Goal: Information Seeking & Learning: Learn about a topic

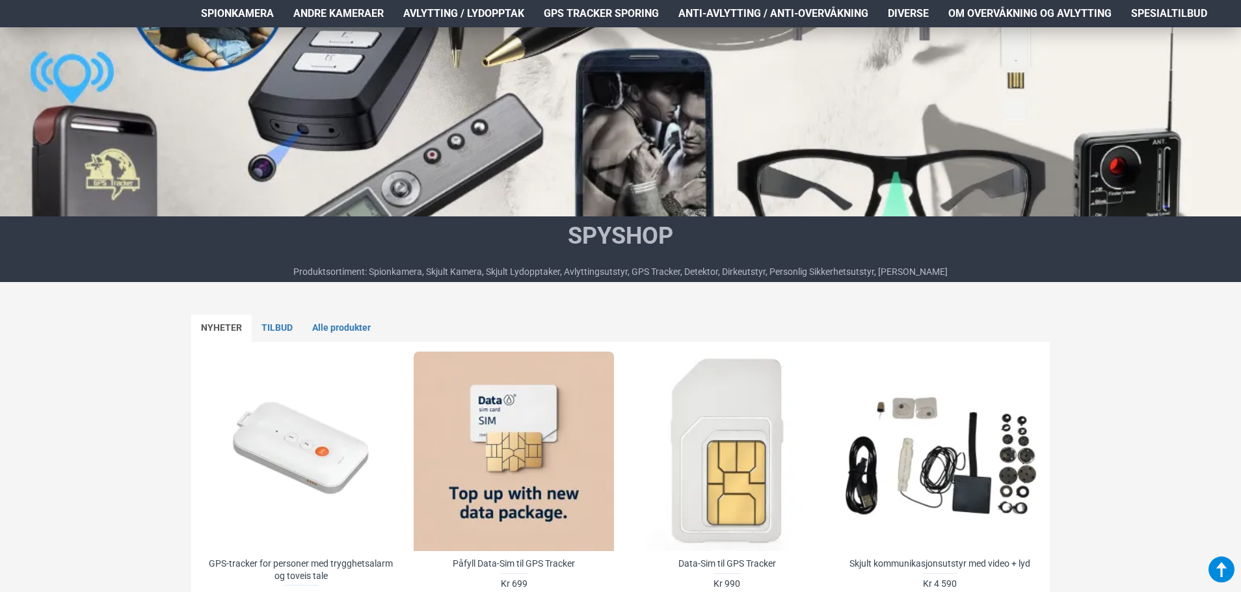
scroll to position [390, 0]
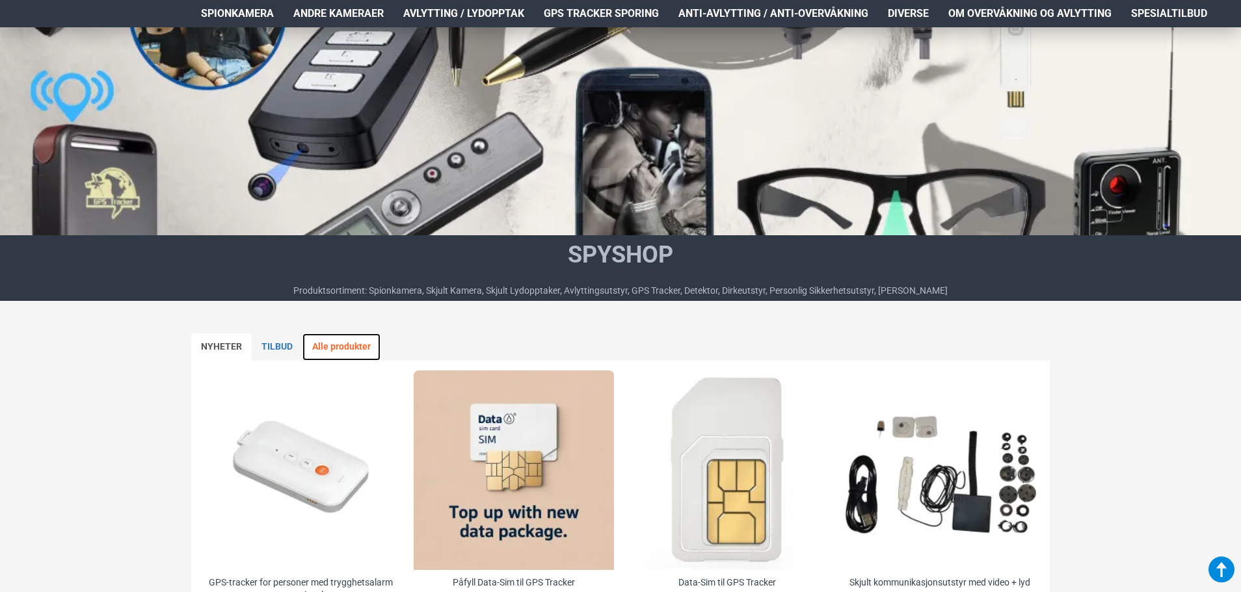
click at [341, 357] on link "Alle produkter" at bounding box center [341, 347] width 78 height 27
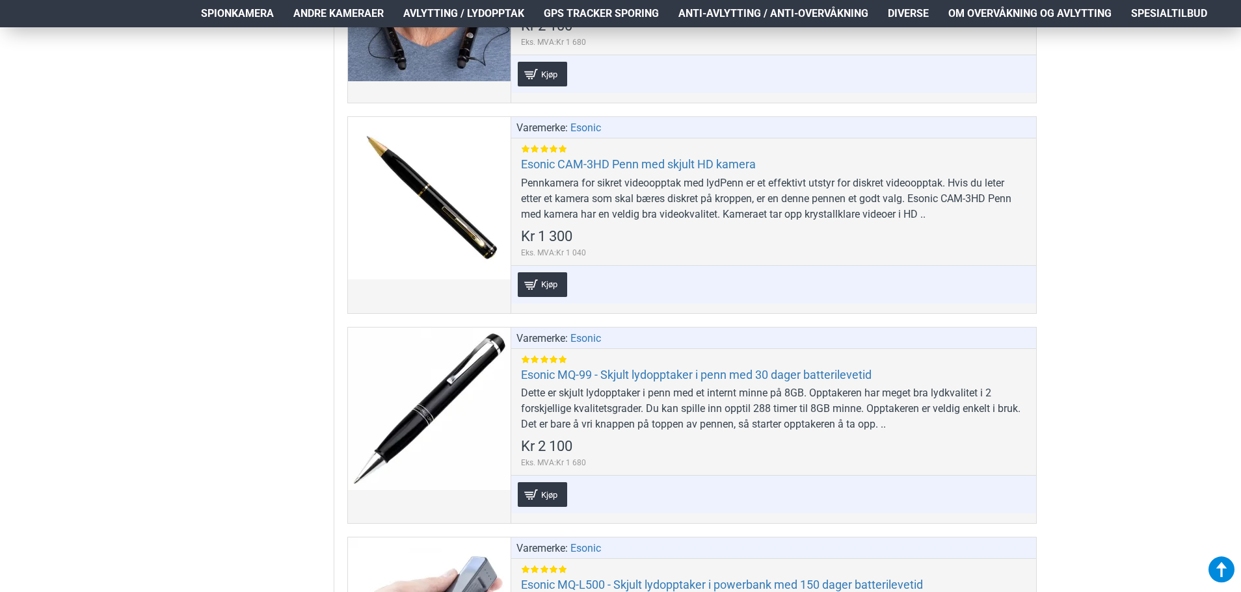
scroll to position [4617, 0]
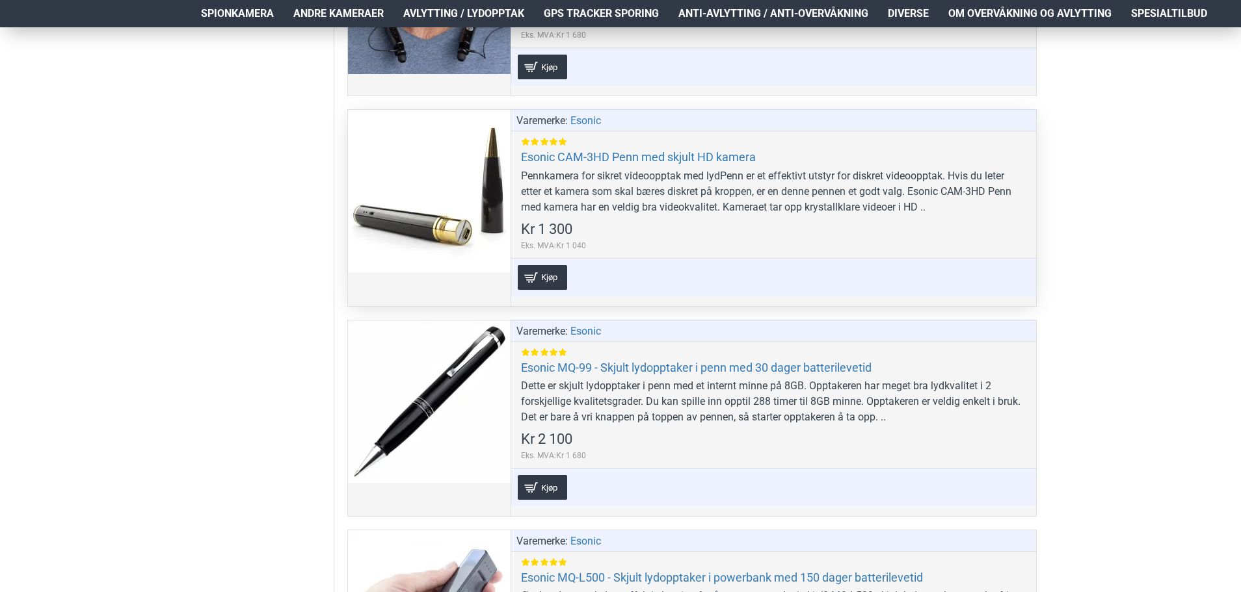
drag, startPoint x: 594, startPoint y: 189, endPoint x: 404, endPoint y: 191, distance: 189.9
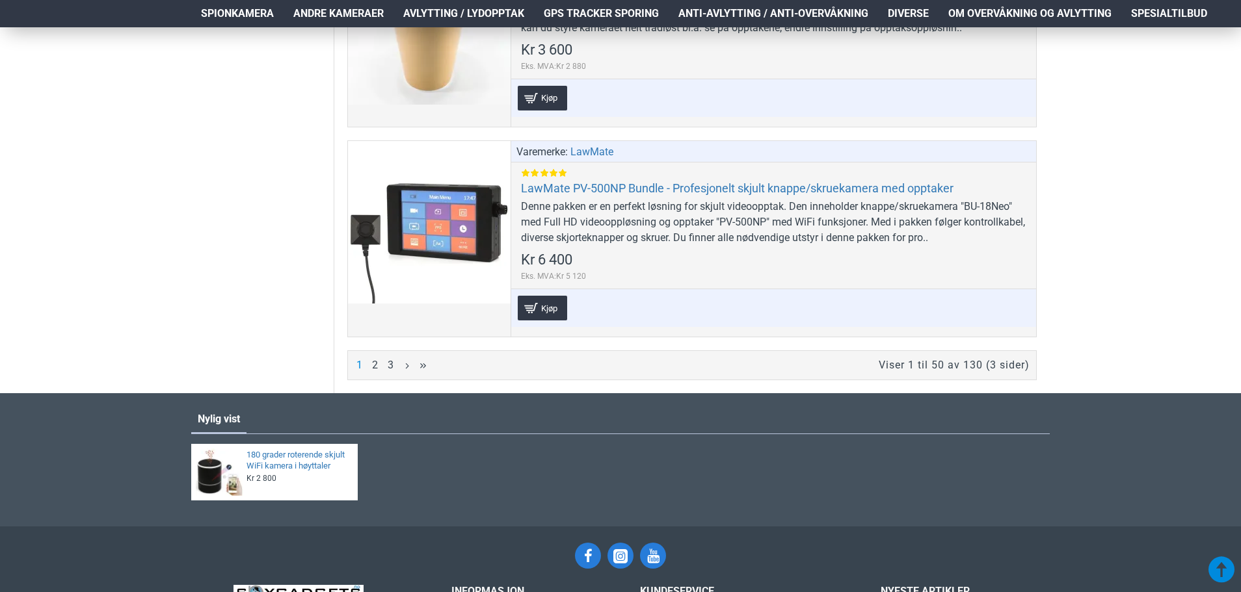
scroll to position [9559, 0]
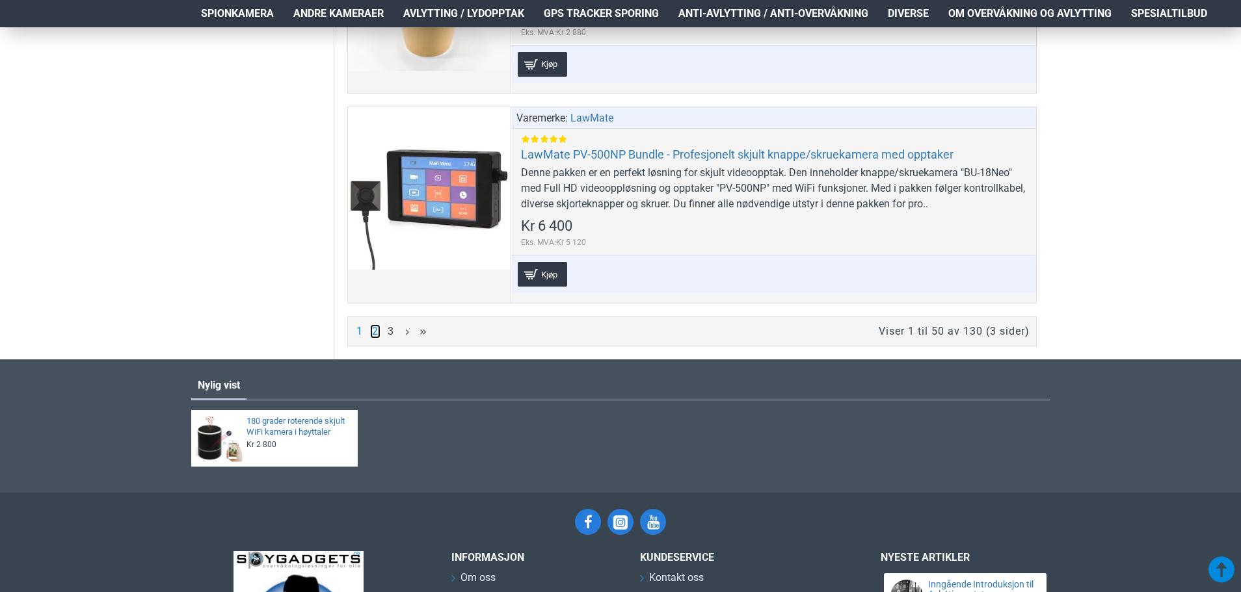
click at [372, 324] on link "2" at bounding box center [375, 331] width 10 height 14
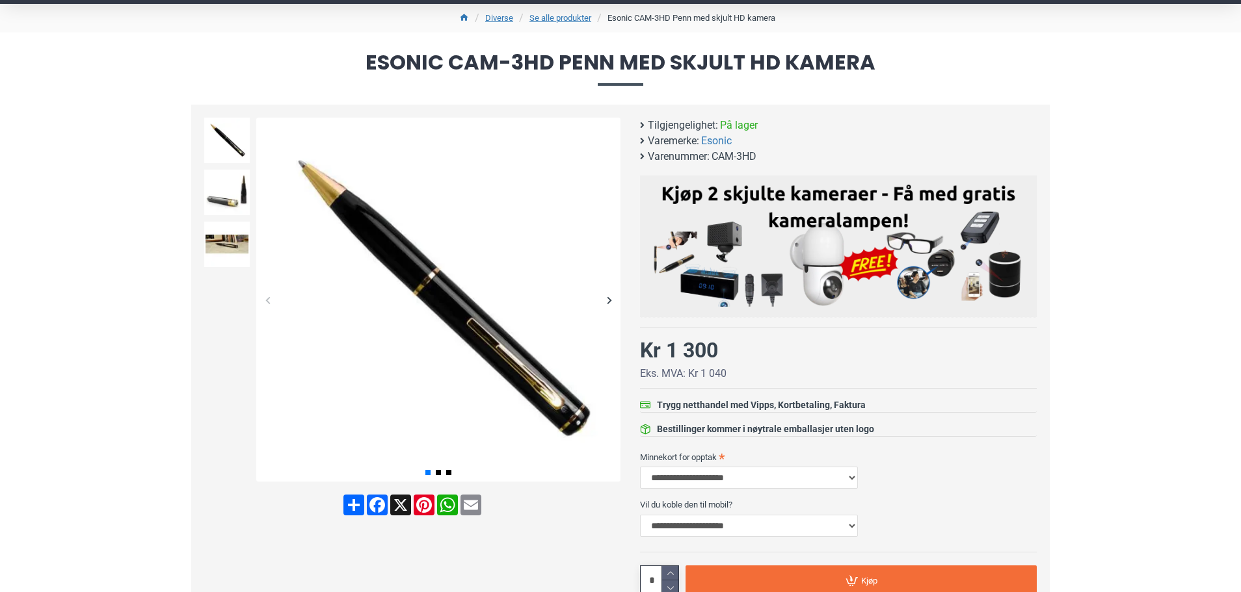
scroll to position [65, 0]
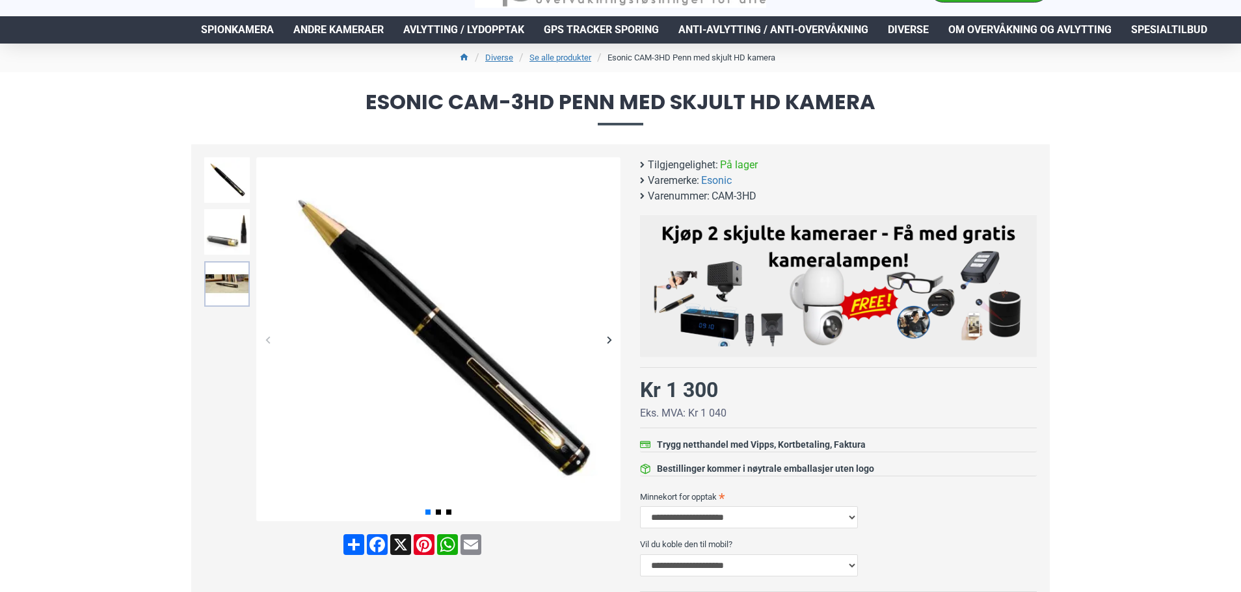
click at [222, 284] on img at bounding box center [227, 284] width 46 height 46
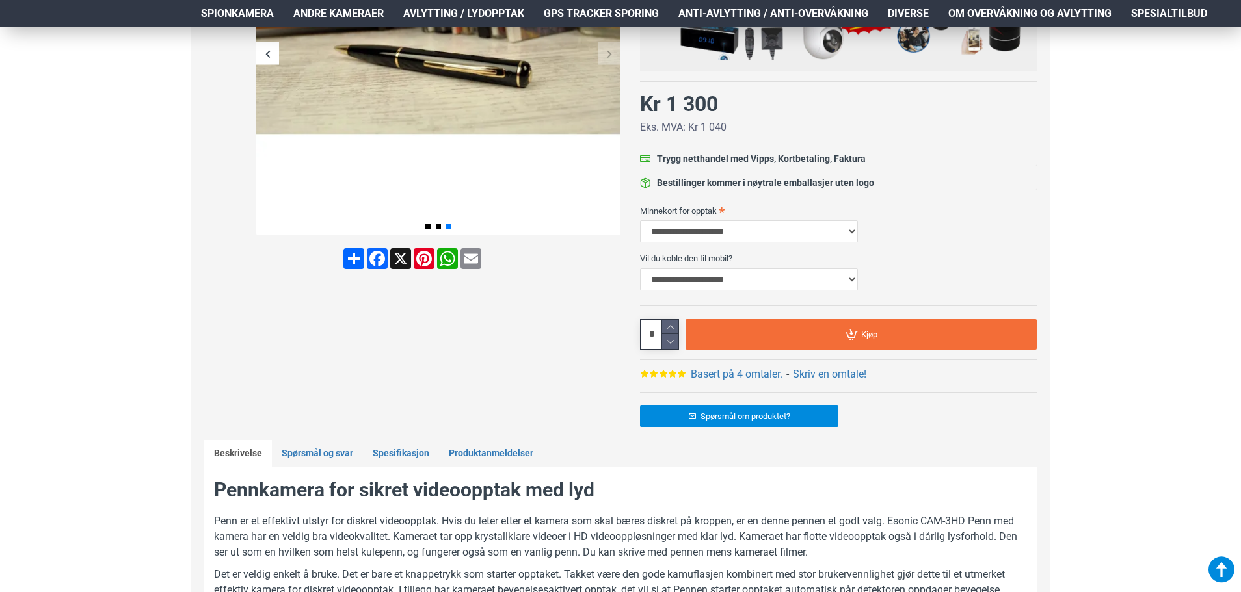
scroll to position [455, 0]
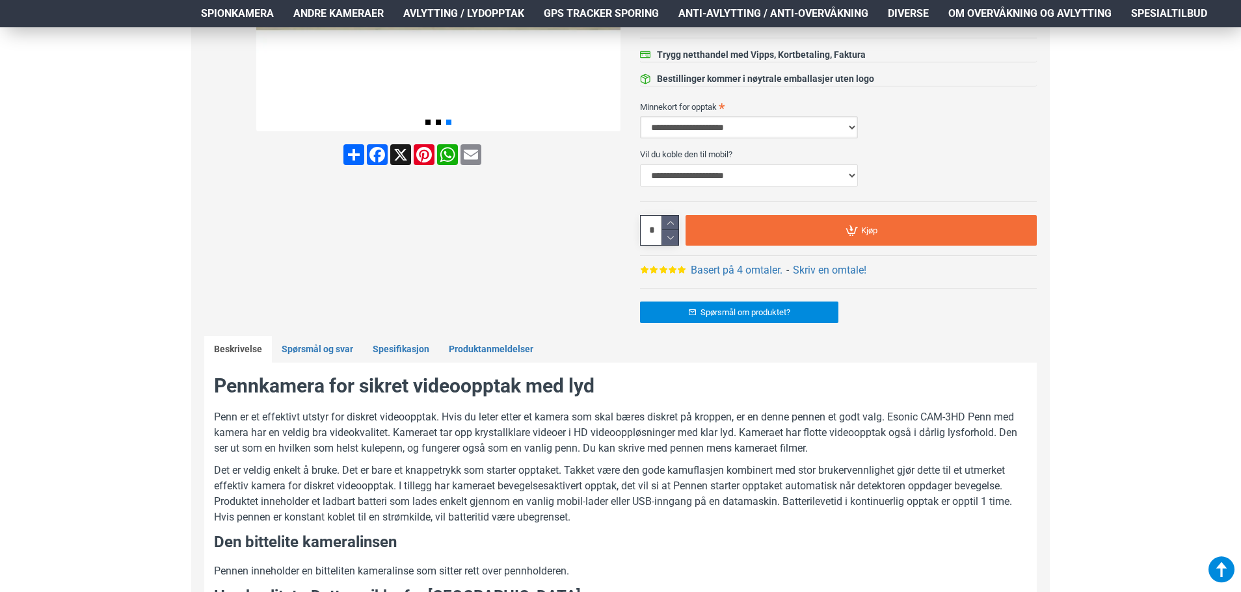
click at [767, 129] on select "**********" at bounding box center [749, 127] width 218 height 22
click at [213, 252] on div at bounding box center [412, 51] width 416 height 569
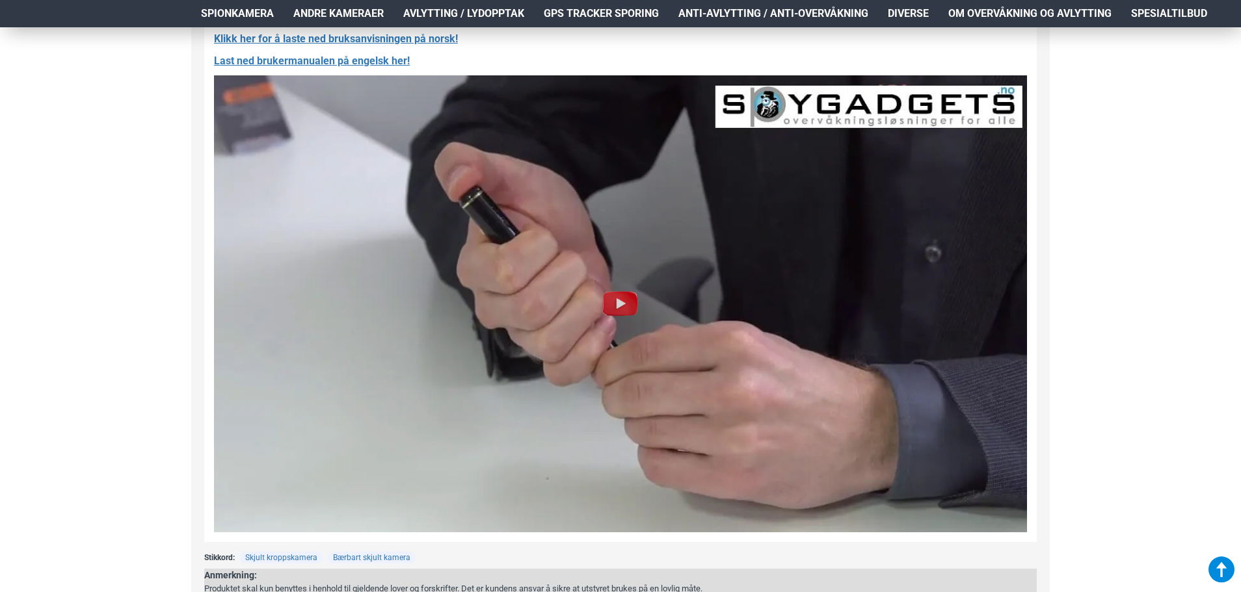
scroll to position [1561, 0]
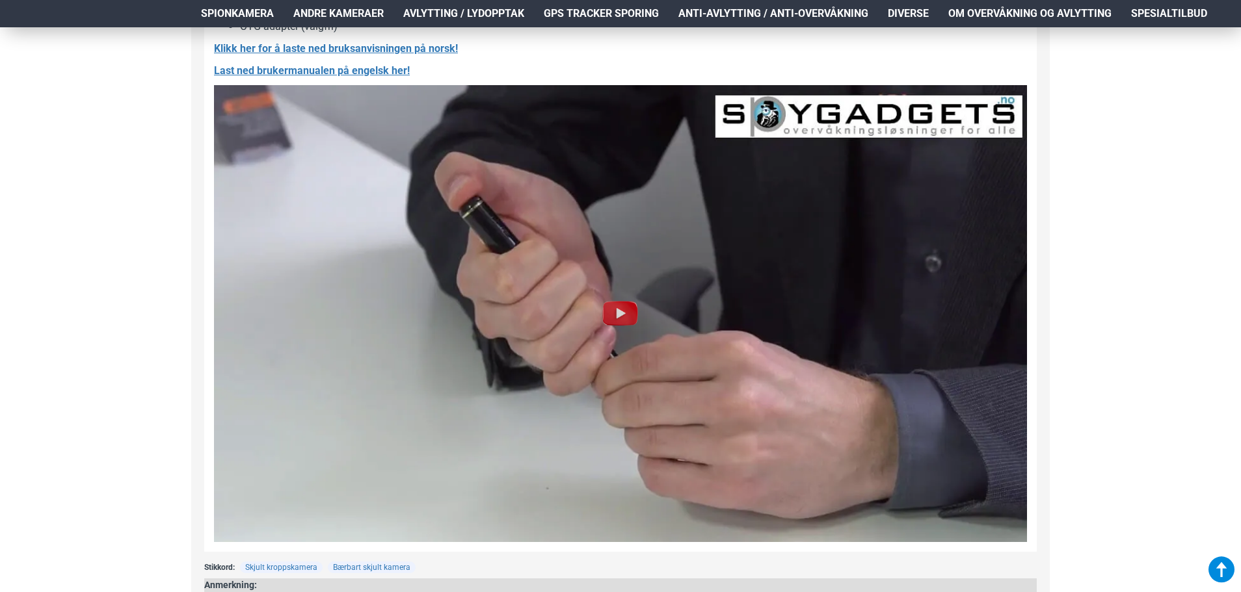
click at [473, 326] on img at bounding box center [620, 313] width 813 height 457
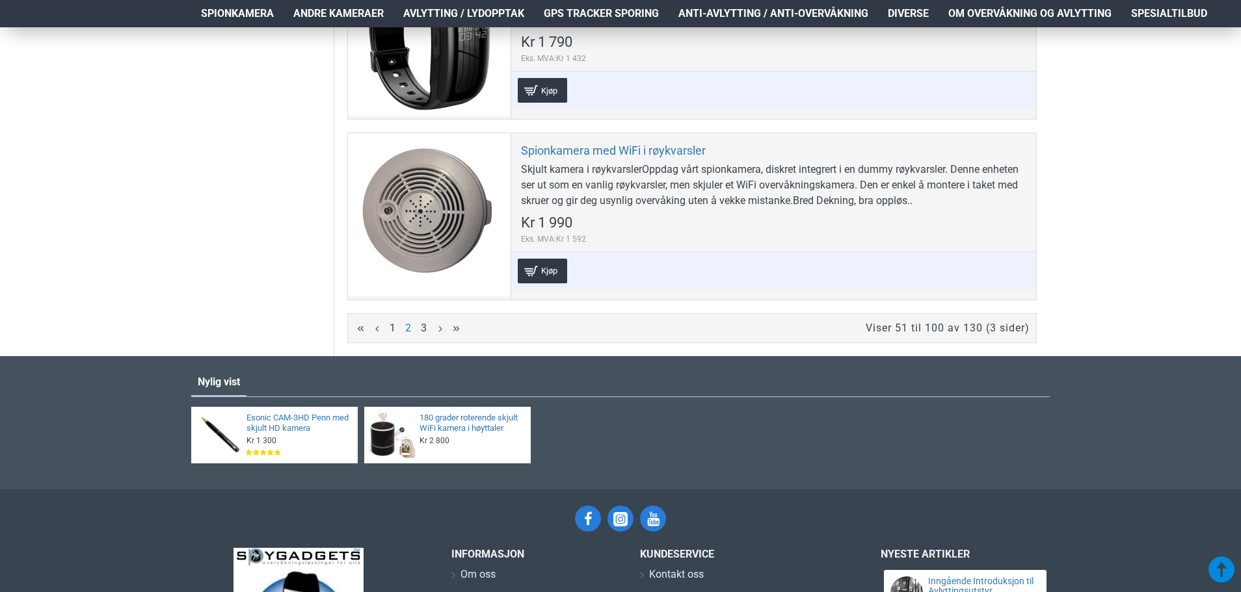
scroll to position [9494, 0]
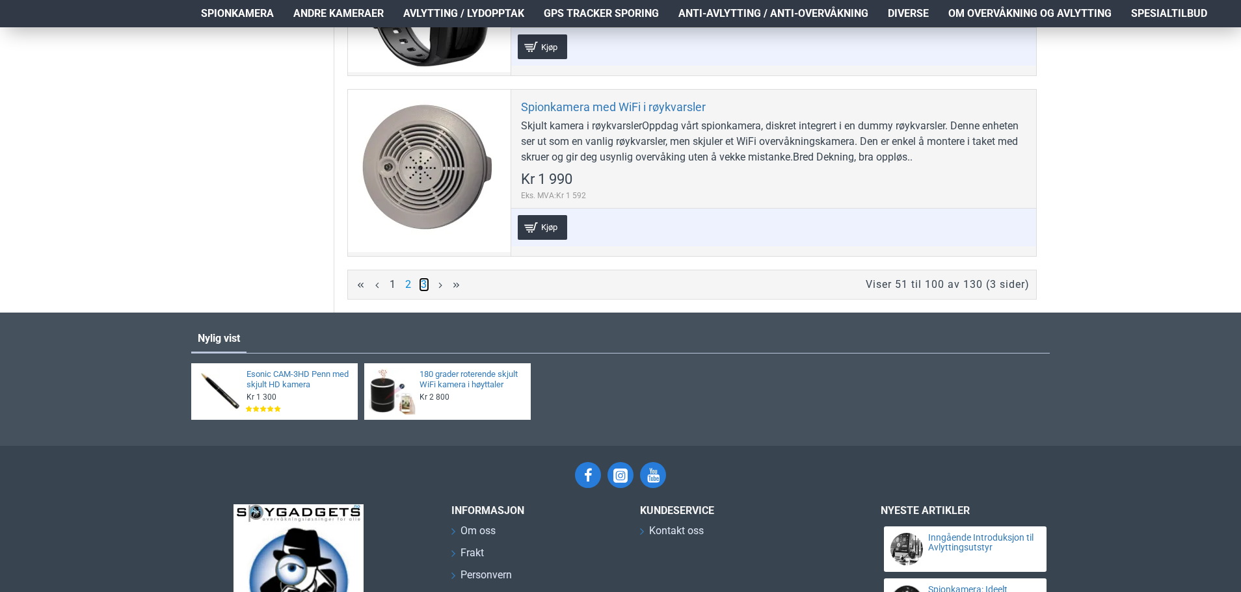
click at [421, 278] on link "3" at bounding box center [424, 285] width 10 height 14
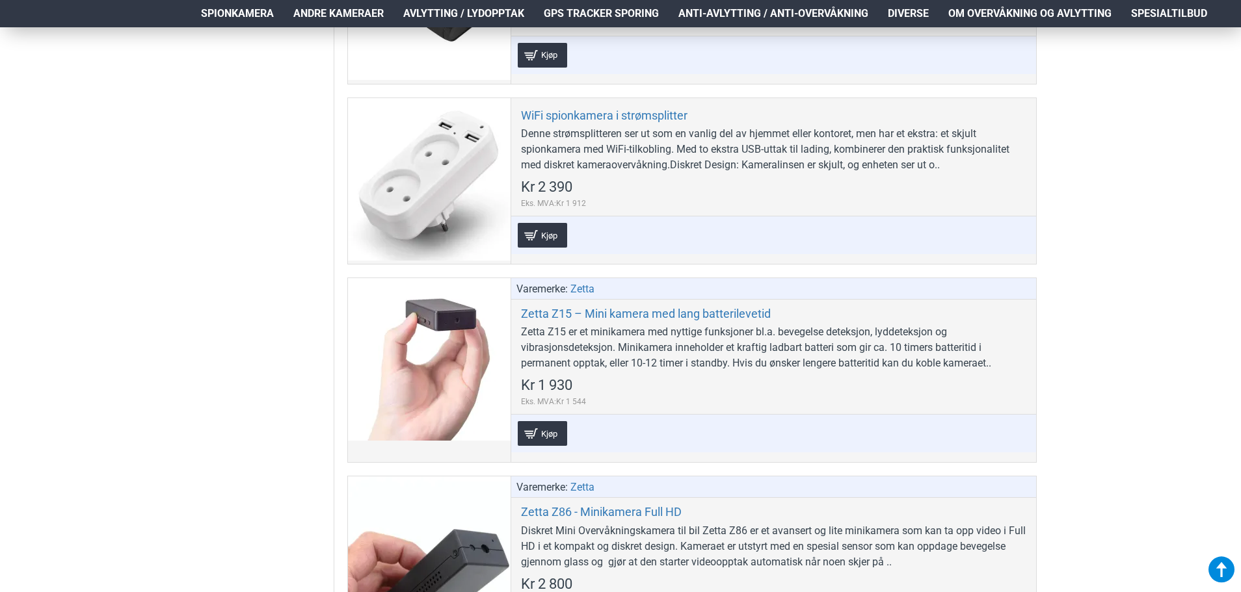
scroll to position [4227, 0]
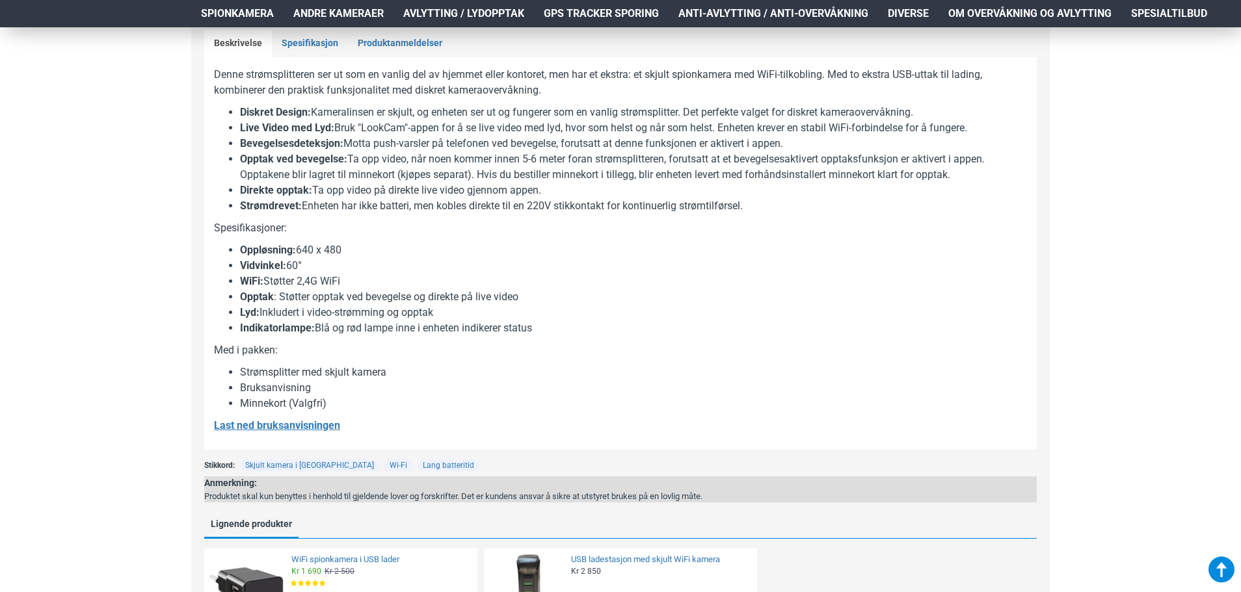
scroll to position [618, 0]
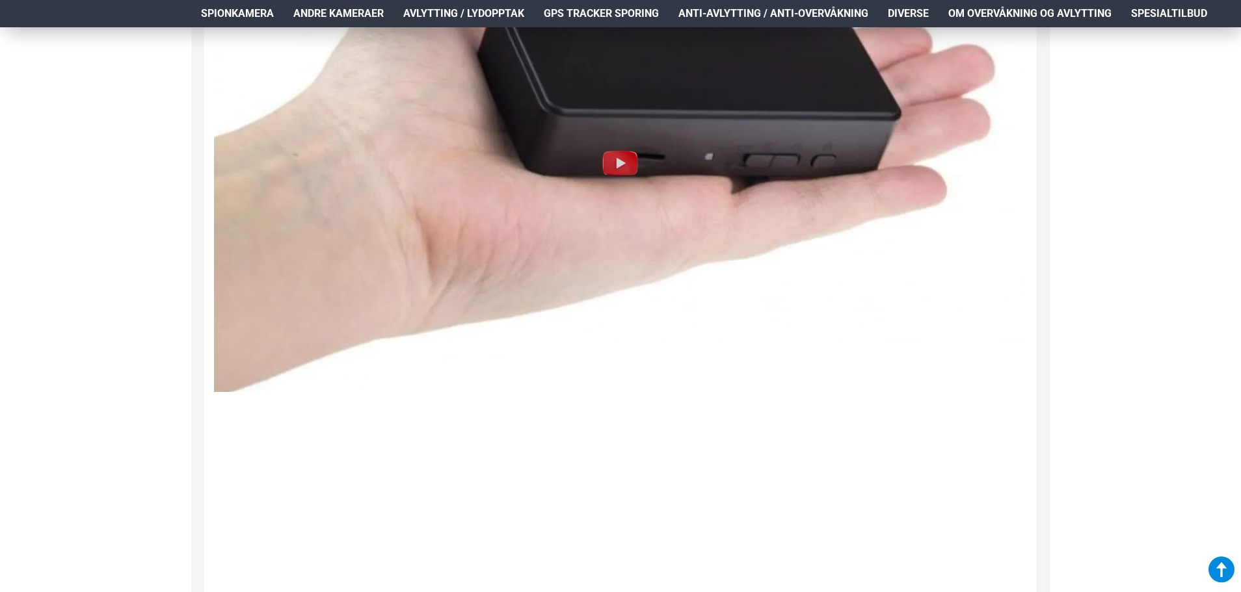
scroll to position [1691, 0]
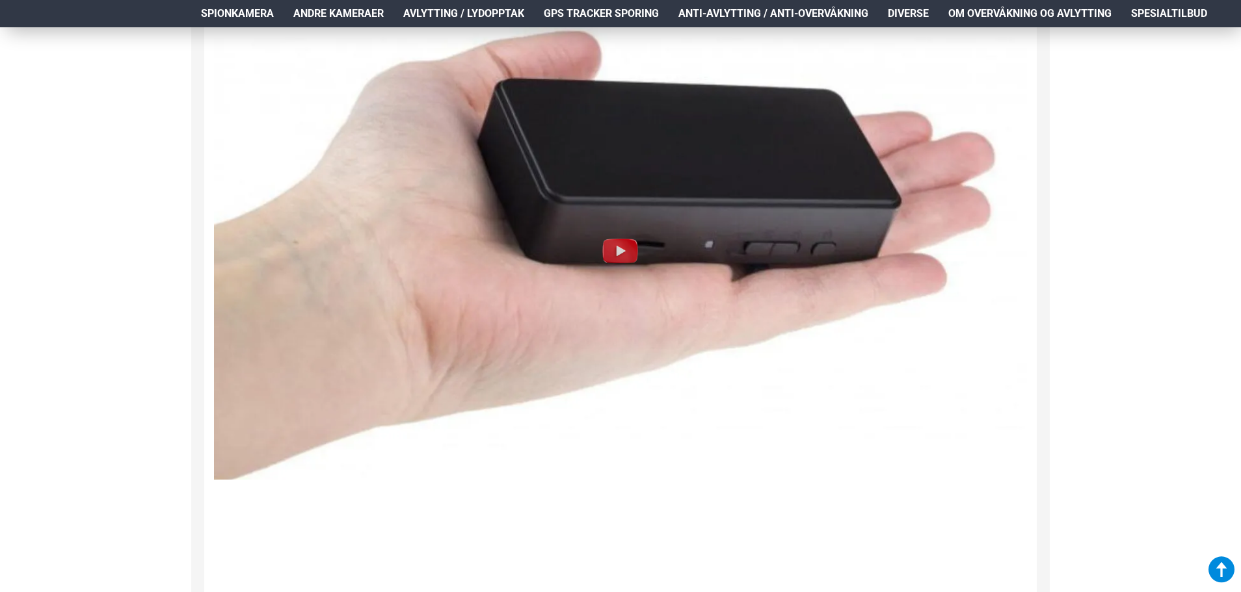
click at [589, 307] on img at bounding box center [620, 251] width 813 height 457
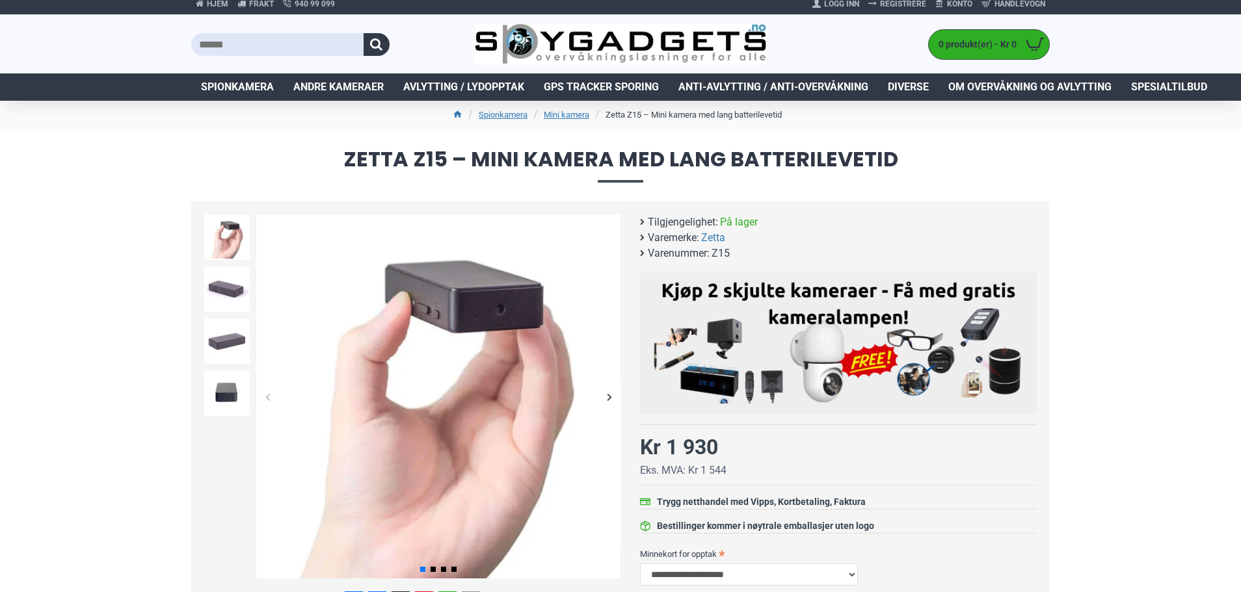
scroll to position [0, 0]
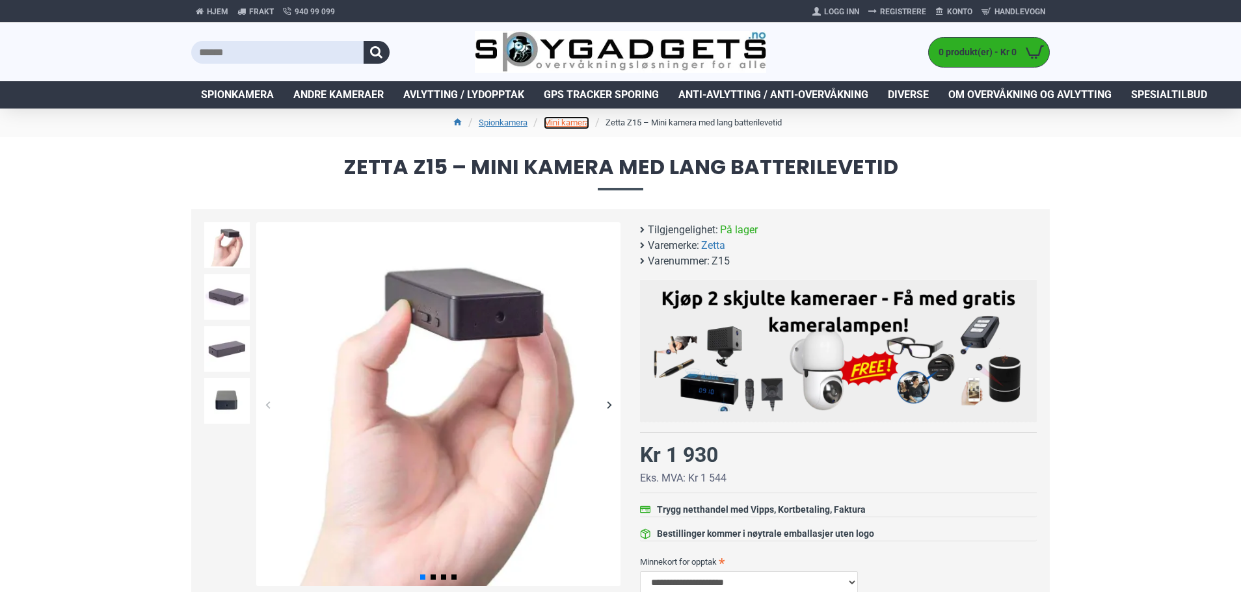
click at [575, 125] on link "Mini kamera" at bounding box center [567, 122] width 46 height 13
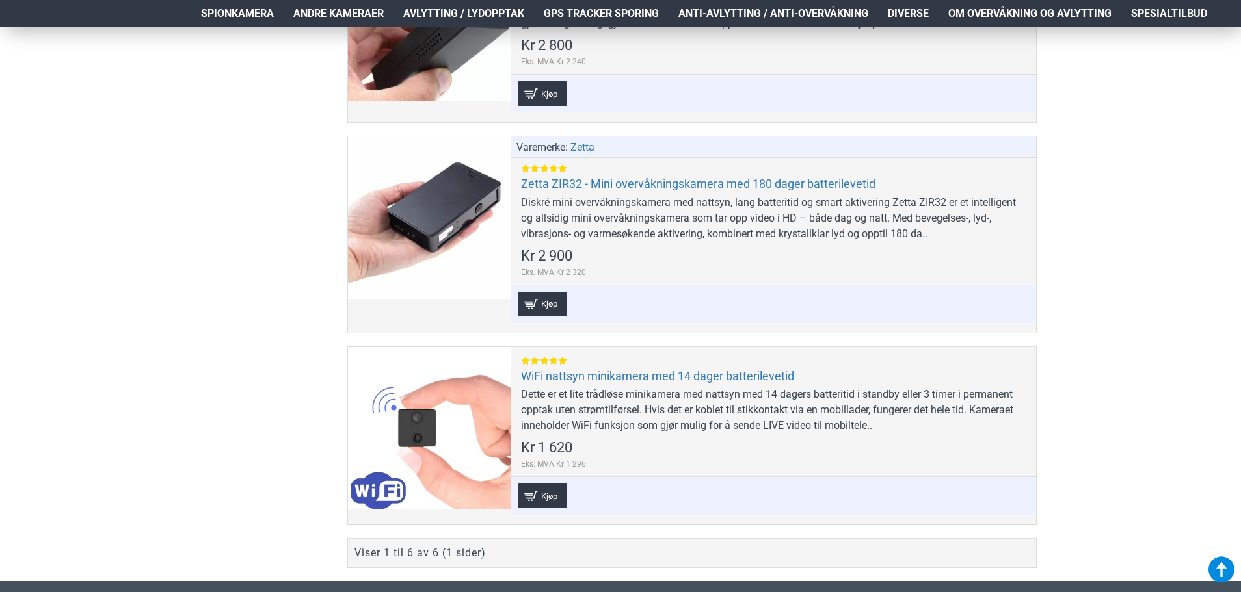
scroll to position [1235, 0]
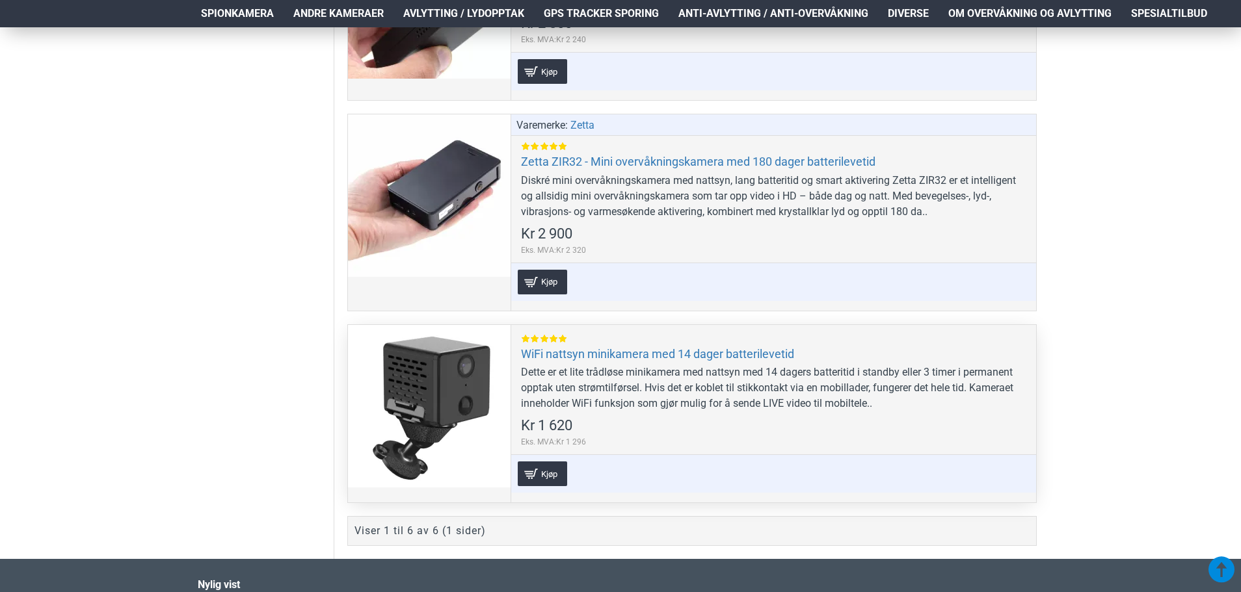
click at [376, 345] on div at bounding box center [429, 406] width 163 height 163
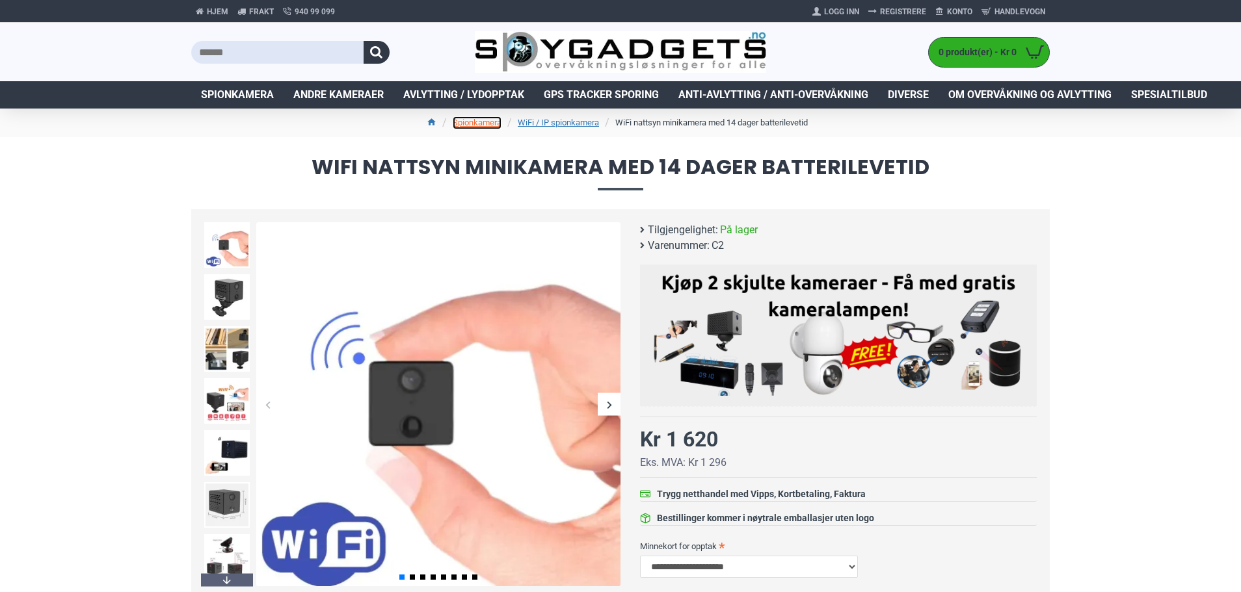
click at [481, 121] on link "Spionkamera" at bounding box center [477, 122] width 49 height 13
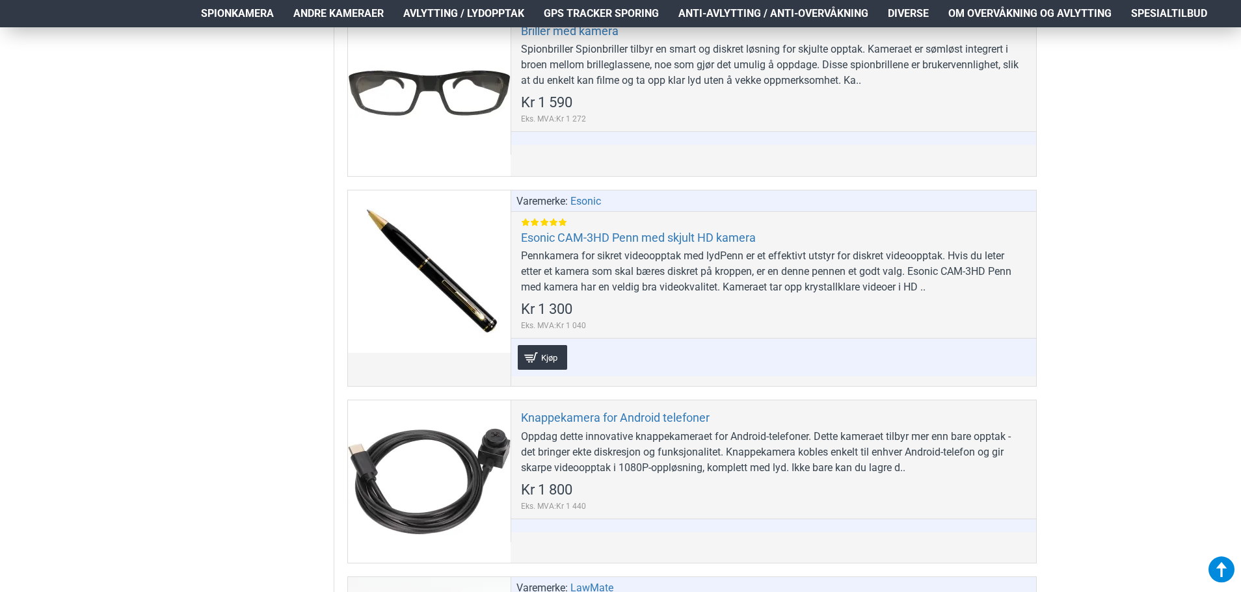
scroll to position [1821, 0]
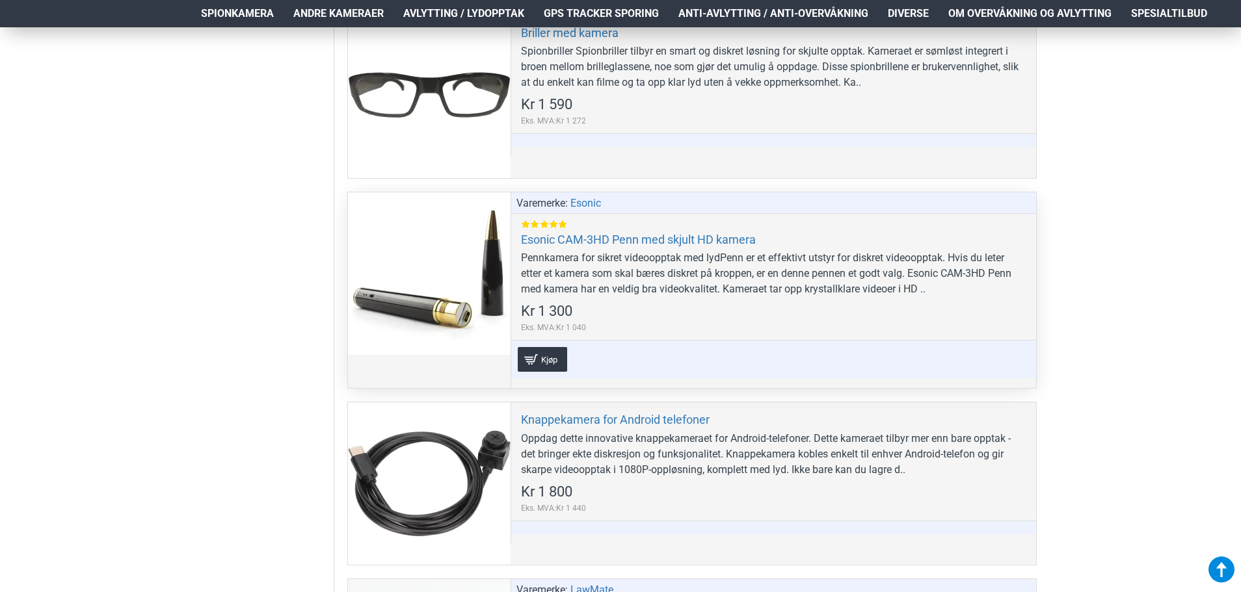
click at [498, 261] on div at bounding box center [429, 273] width 163 height 163
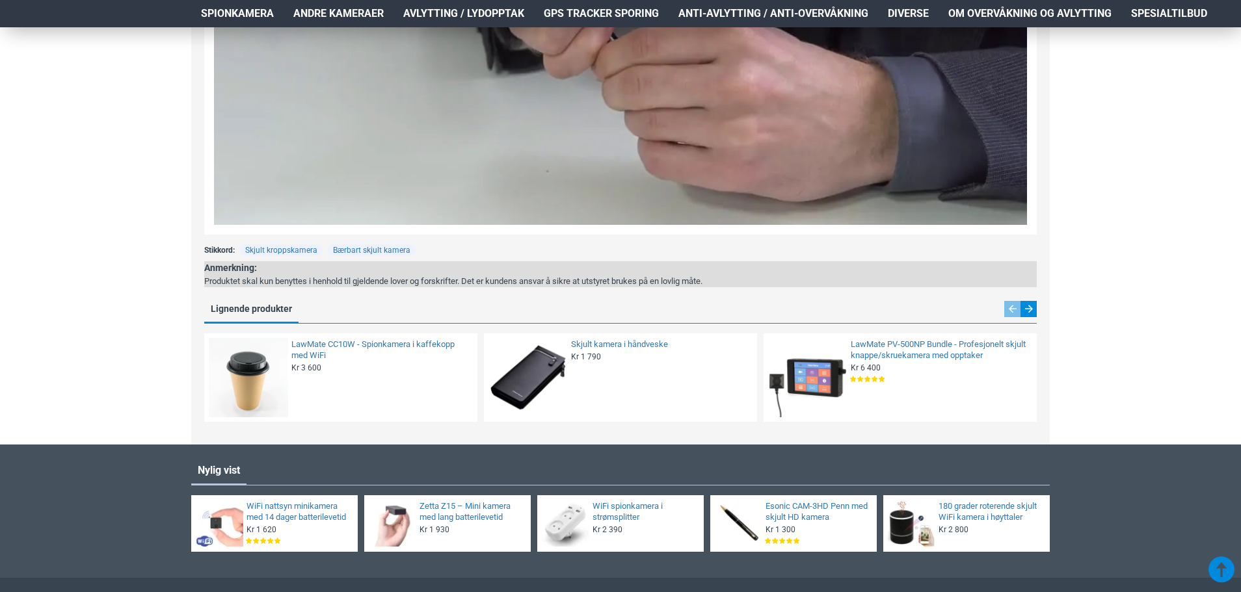
scroll to position [1886, 0]
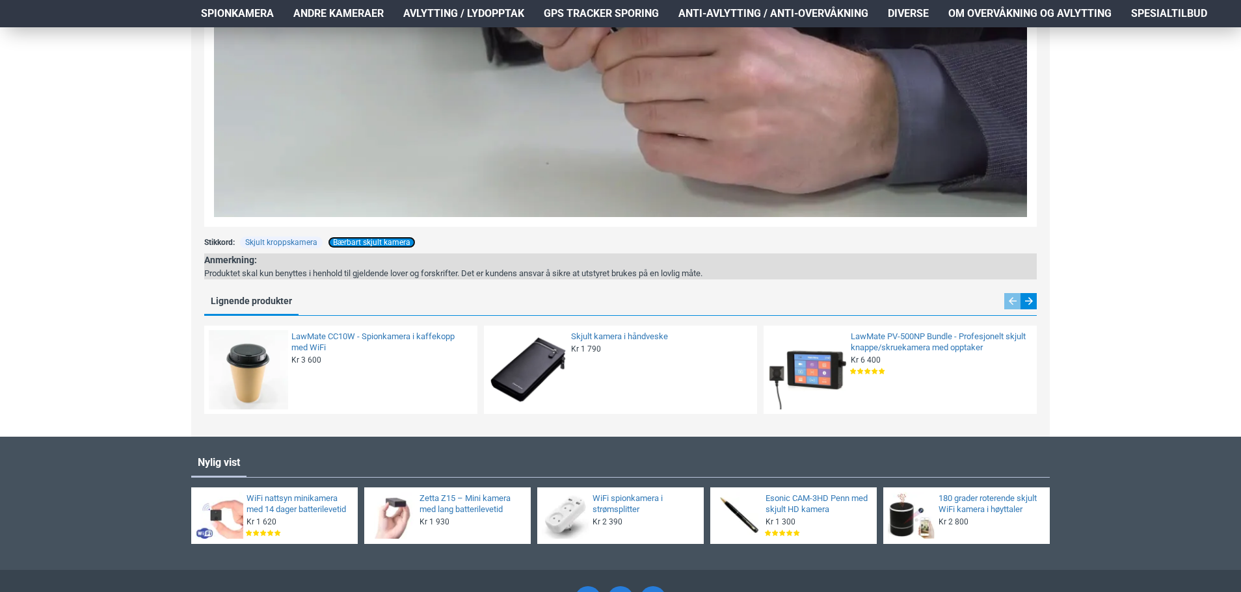
click at [360, 246] on link "Bærbart skjult kamera" at bounding box center [372, 243] width 88 height 12
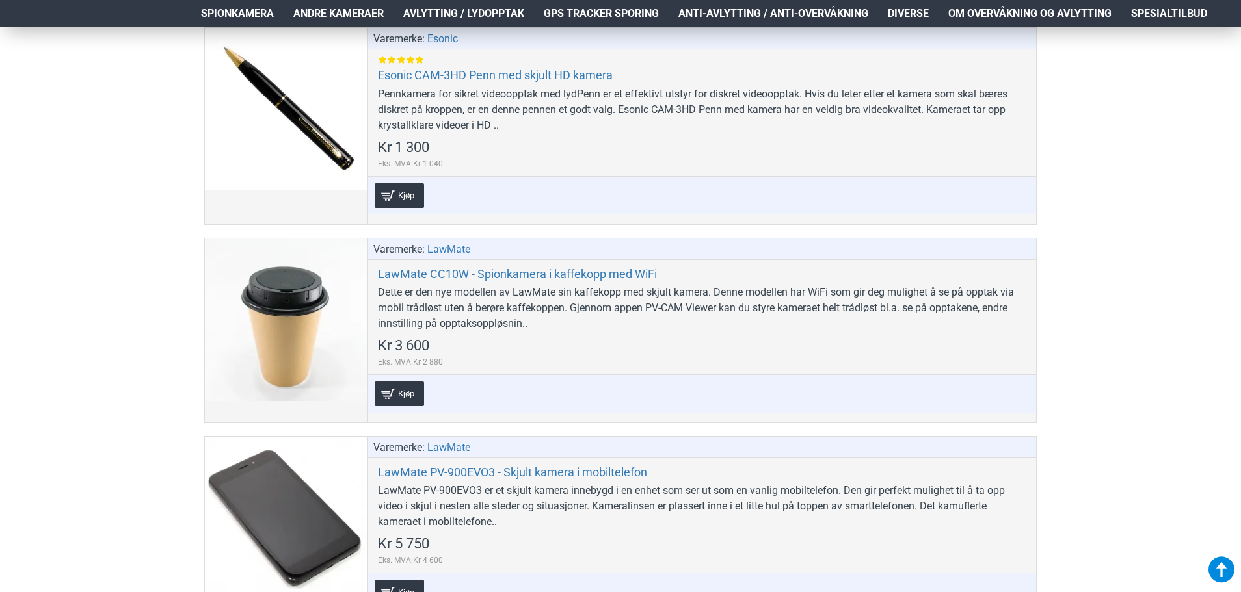
scroll to position [390, 0]
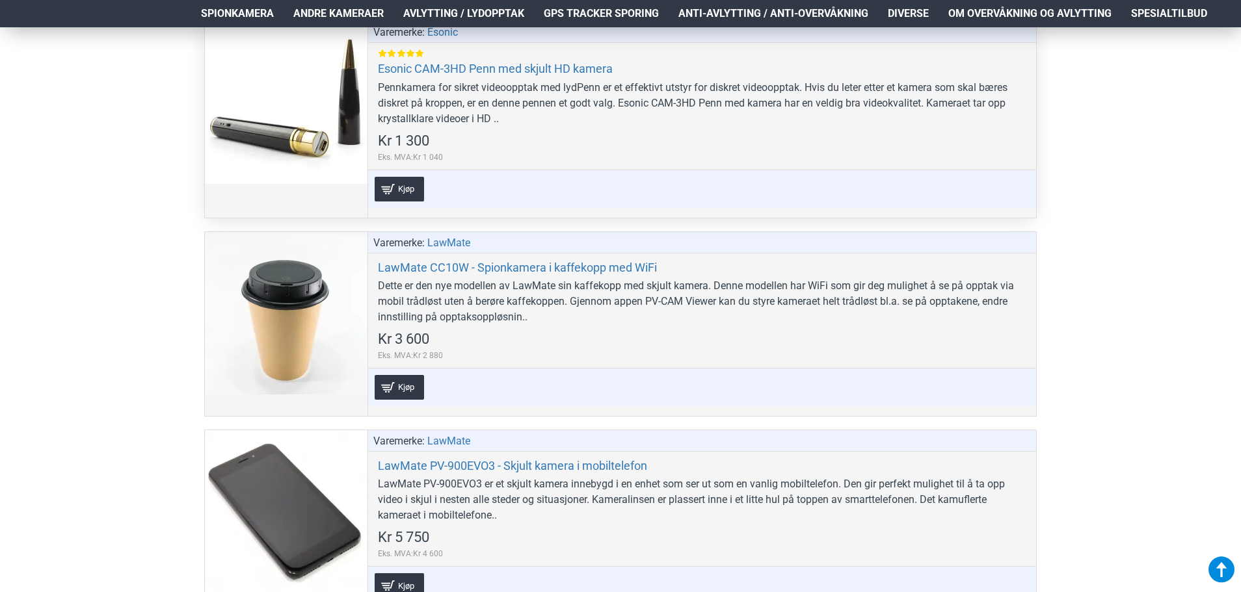
click at [372, 127] on div "Varemerke: Esonic Esonic CAM-3HD Penn med skjult HD kamera Pennkamera for sikre…" at bounding box center [701, 119] width 668 height 196
click at [420, 67] on link "Esonic CAM-3HD Penn med skjult HD kamera" at bounding box center [495, 68] width 235 height 15
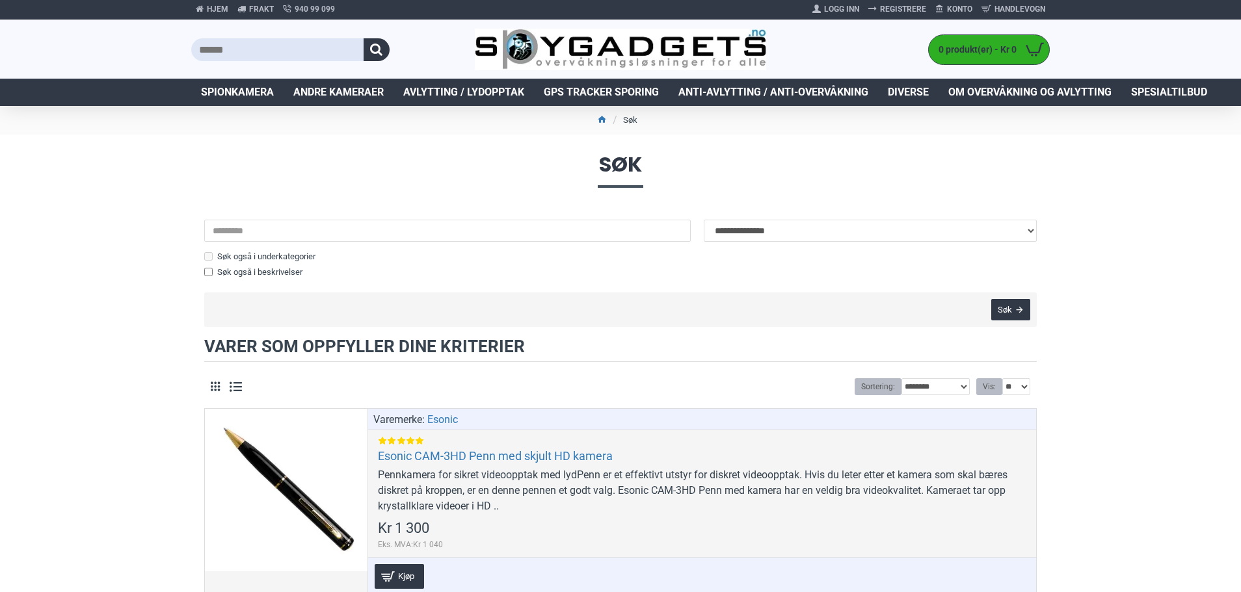
scroll to position [0, 0]
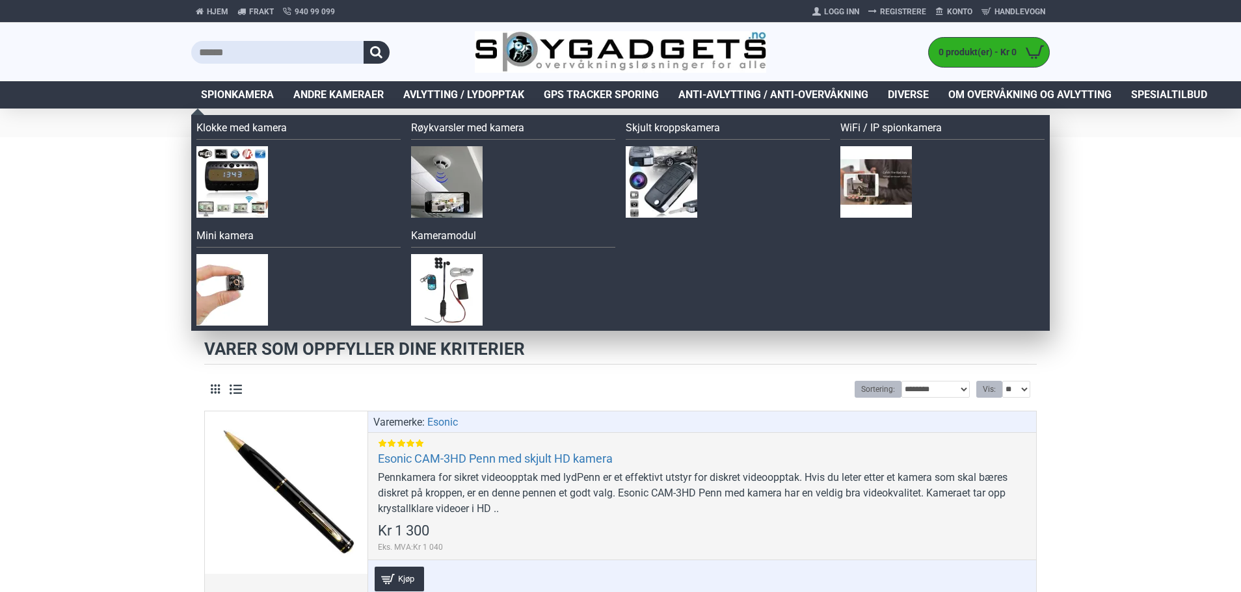
click at [240, 92] on span "Spionkamera" at bounding box center [237, 95] width 73 height 16
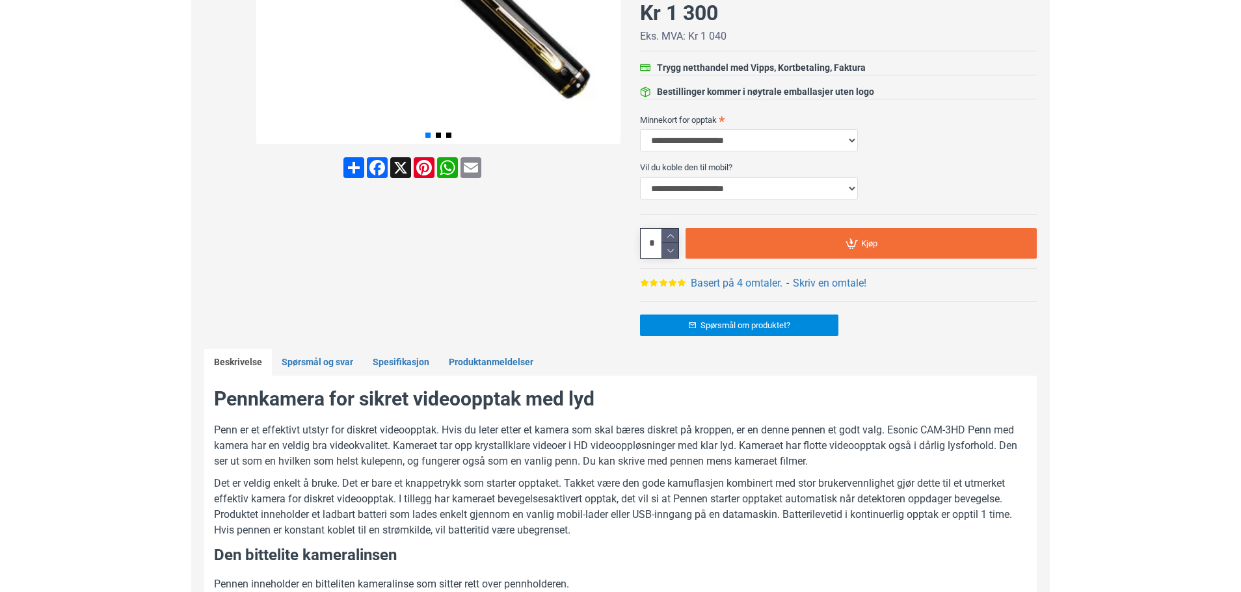
scroll to position [455, 0]
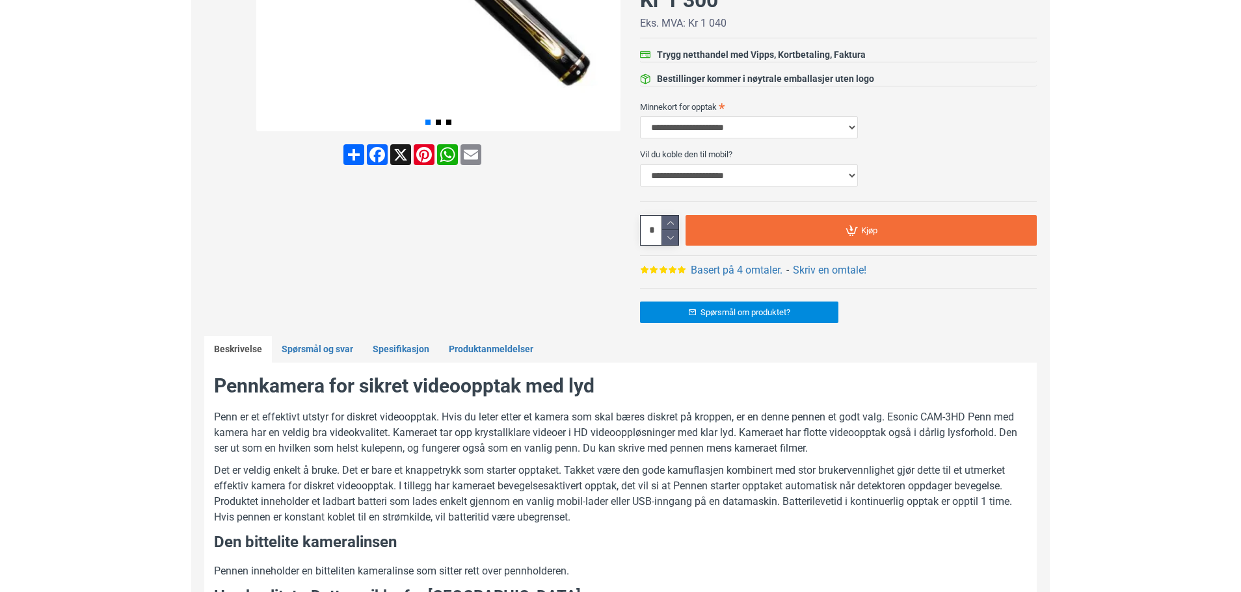
click at [730, 269] on link "Basert på 4 omtaler." at bounding box center [737, 271] width 92 height 16
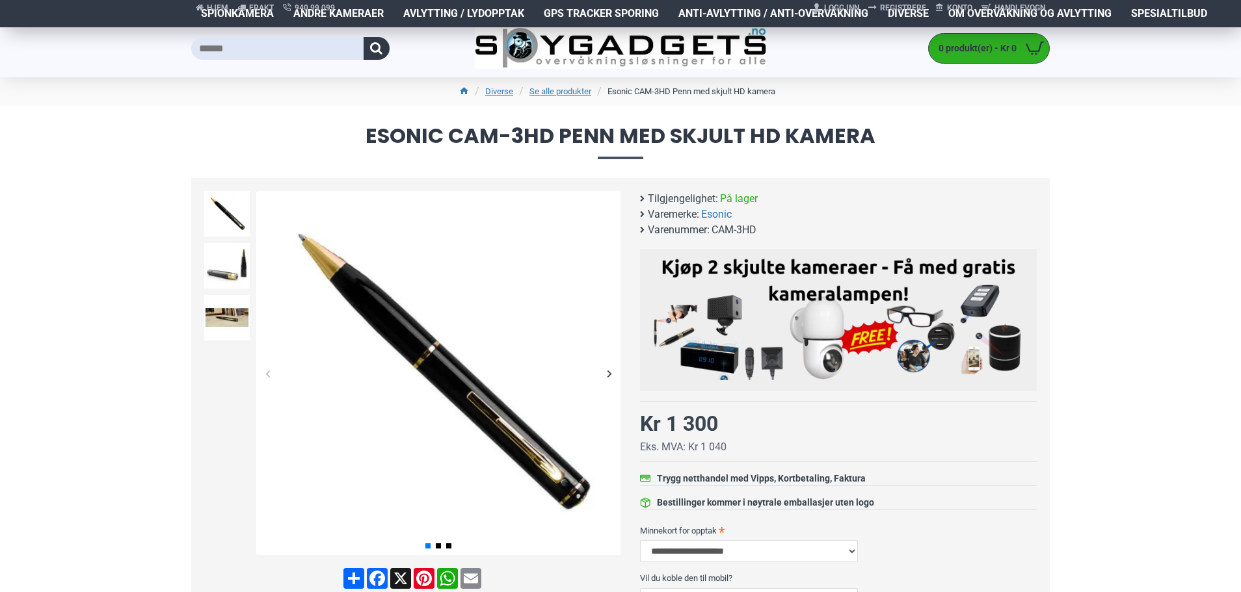
scroll to position [0, 0]
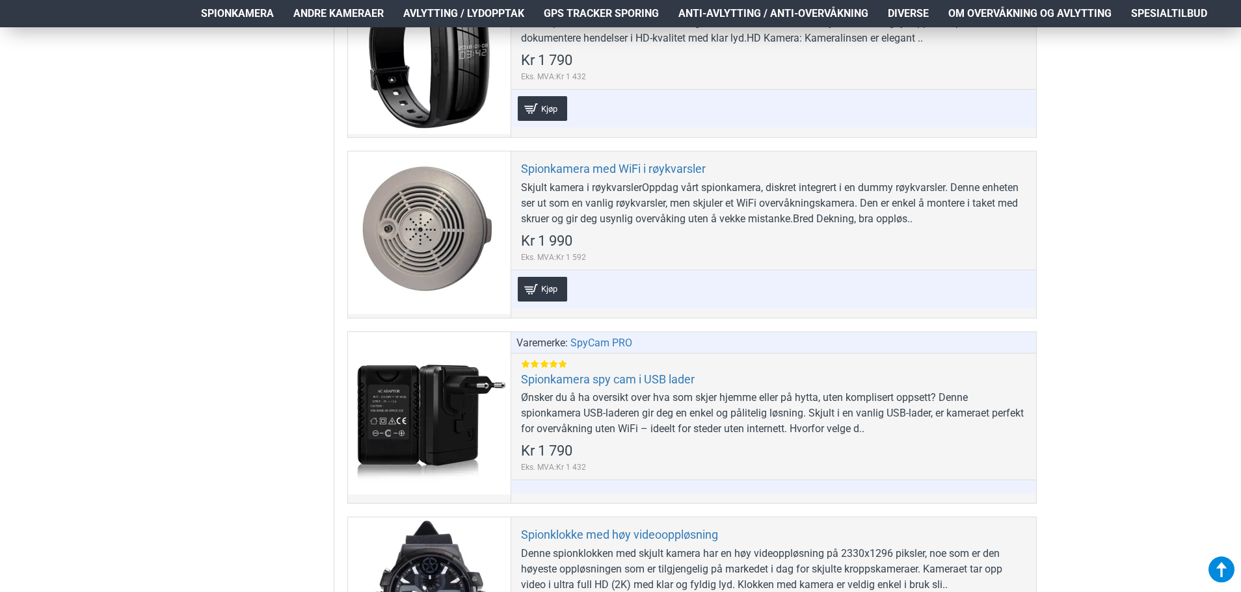
scroll to position [4942, 0]
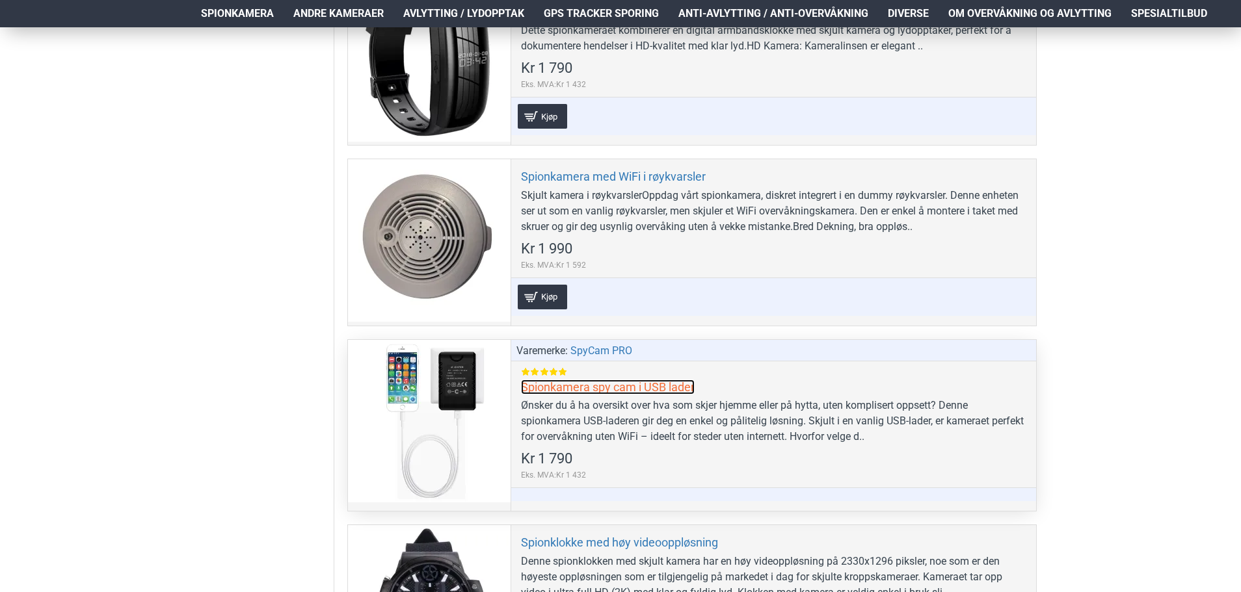
click at [570, 391] on link "Spionkamera spy cam i USB lader" at bounding box center [608, 387] width 174 height 15
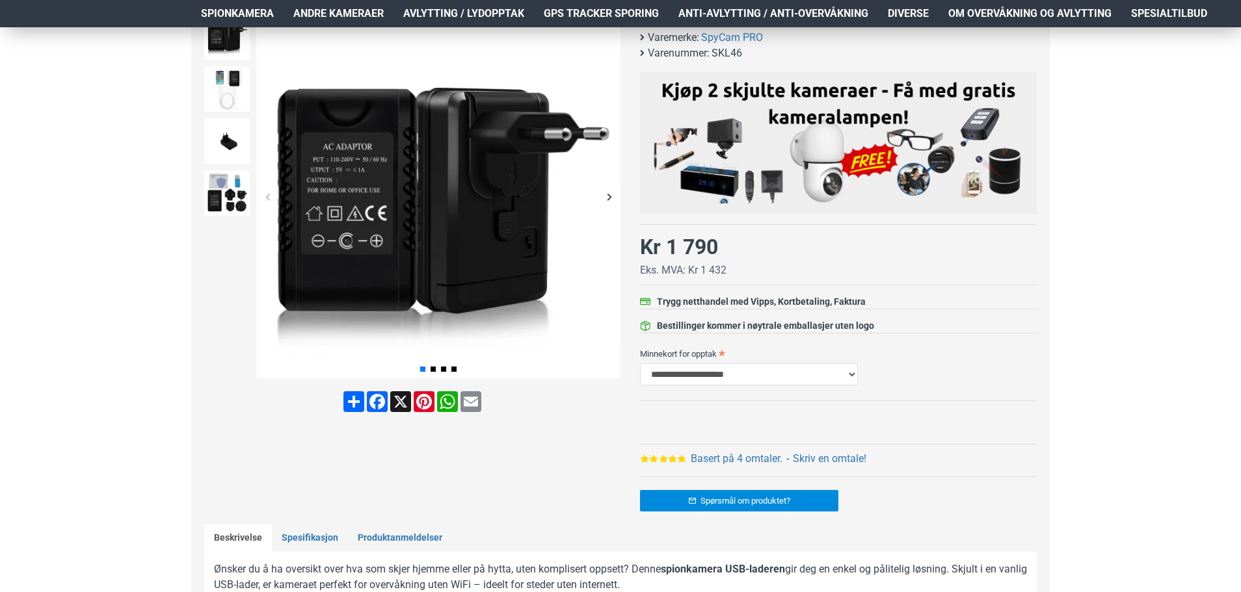
scroll to position [195, 0]
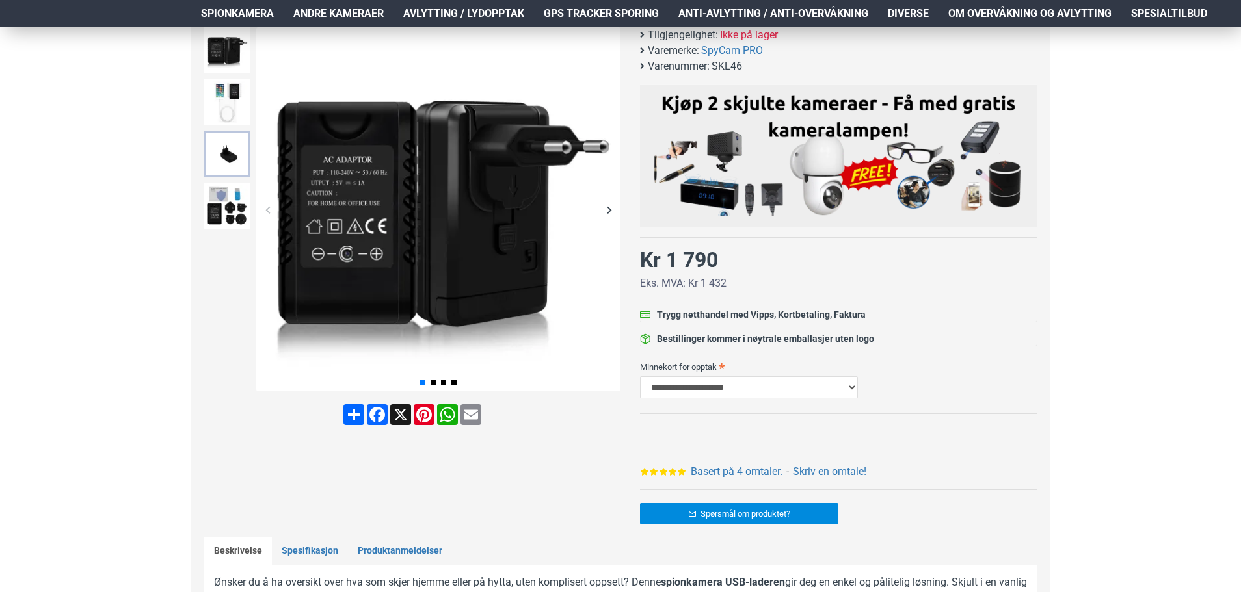
click at [226, 158] on img at bounding box center [227, 154] width 46 height 46
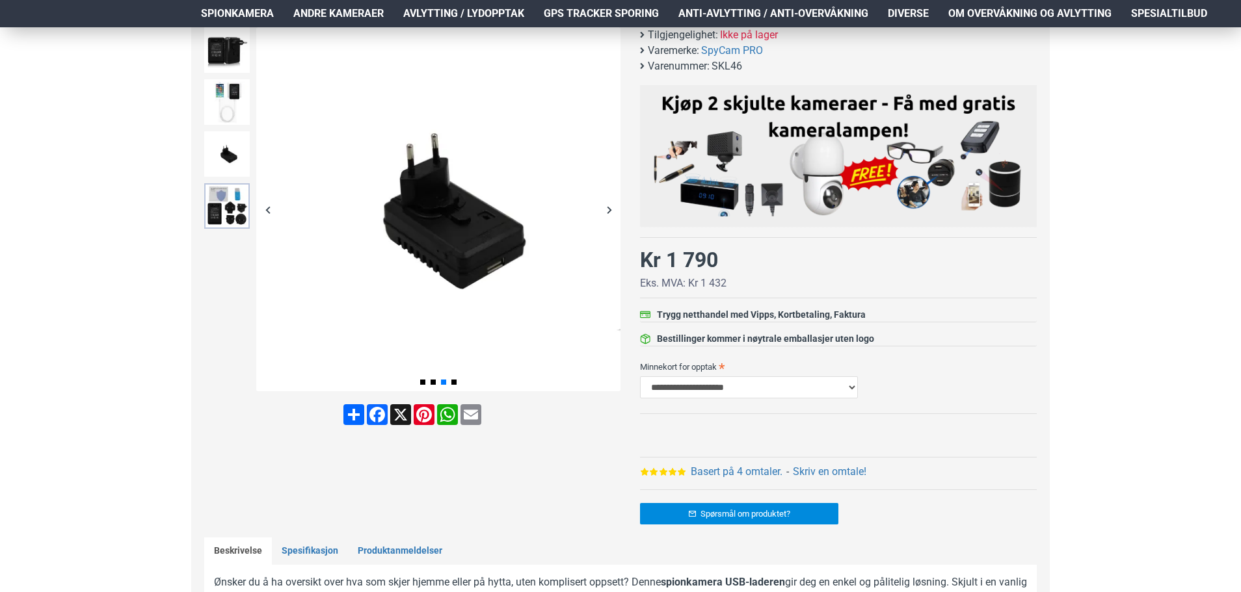
click at [222, 202] on img at bounding box center [227, 206] width 46 height 46
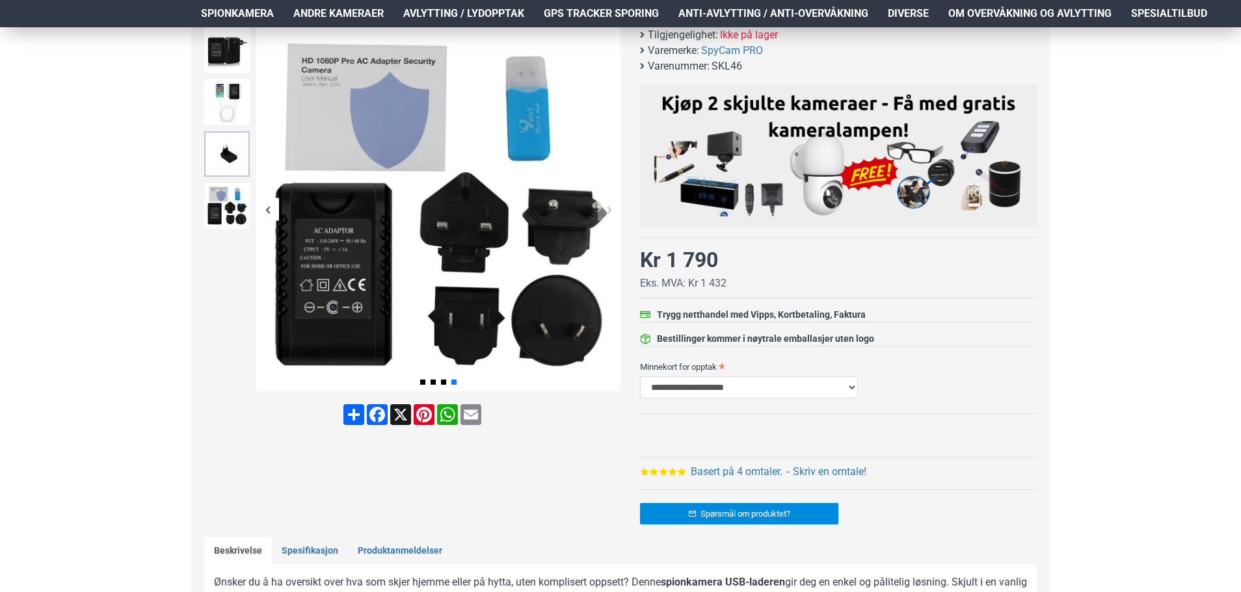
click at [235, 161] on img at bounding box center [227, 154] width 46 height 46
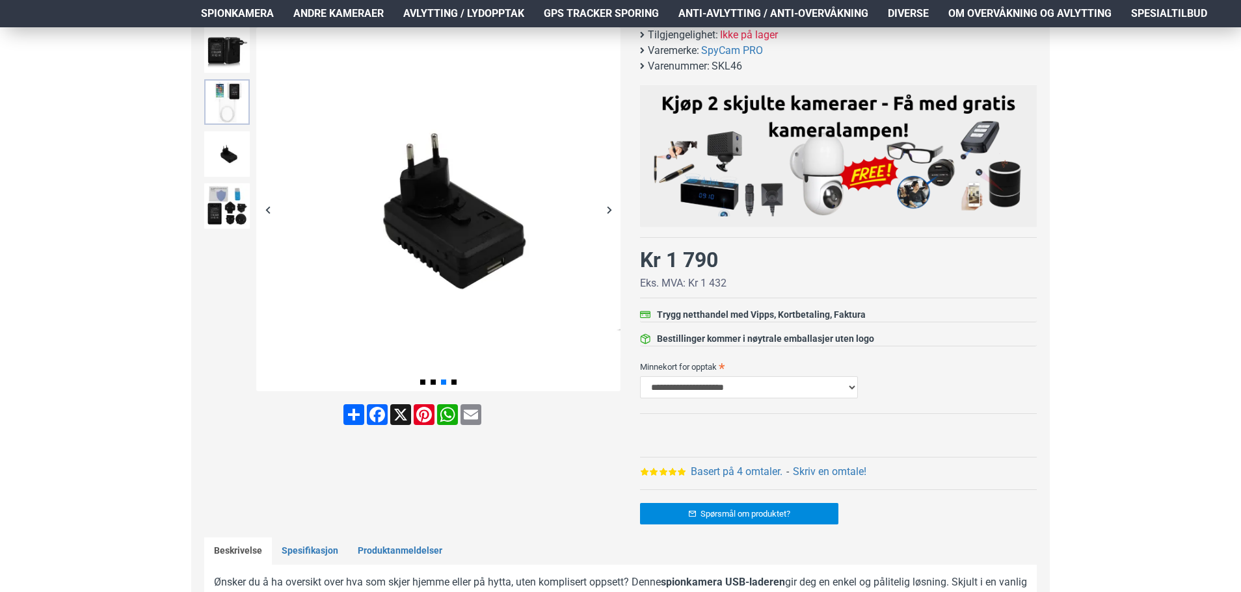
click at [241, 98] on img at bounding box center [227, 102] width 46 height 46
